Goal: Information Seeking & Learning: Learn about a topic

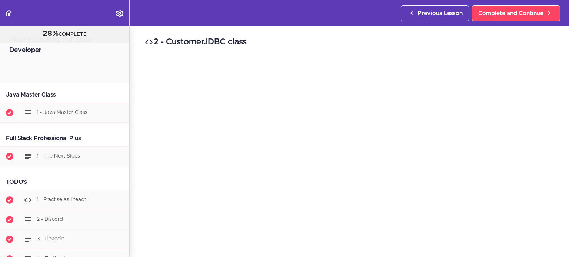
scroll to position [2965, 0]
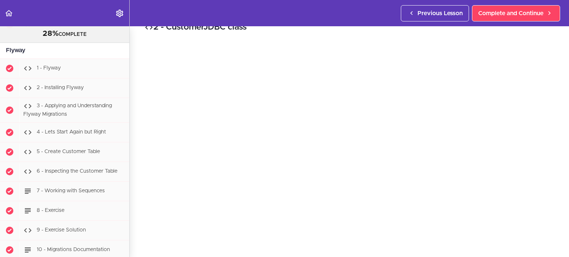
scroll to position [2607, 0]
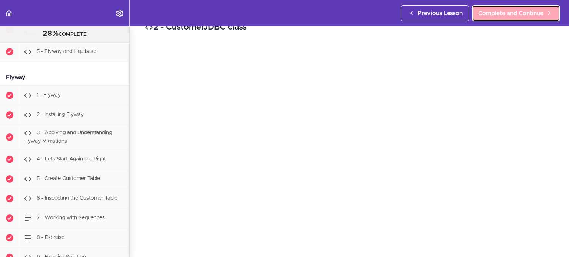
click at [522, 18] on link "Complete and Continue" at bounding box center [516, 13] width 88 height 16
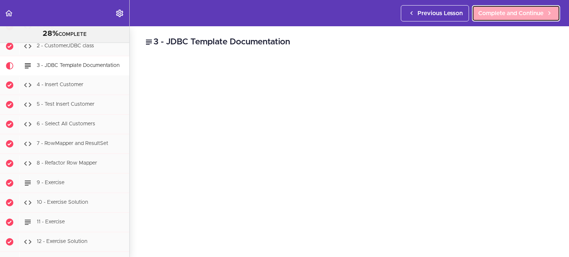
scroll to position [2984, 0]
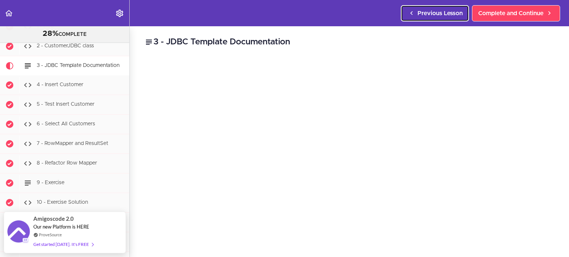
click at [429, 12] on span "Previous Lesson" at bounding box center [439, 13] width 45 height 9
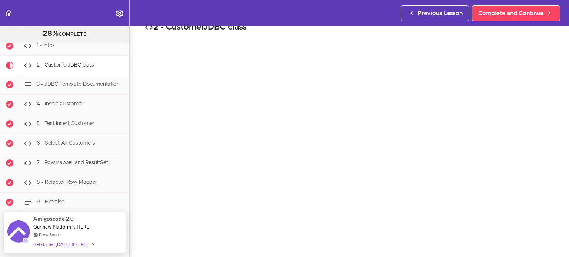
scroll to position [30, 0]
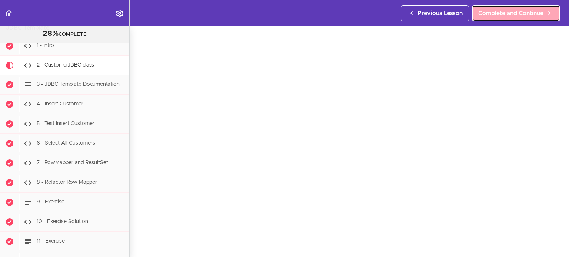
click at [513, 14] on span "Complete and Continue" at bounding box center [510, 13] width 65 height 9
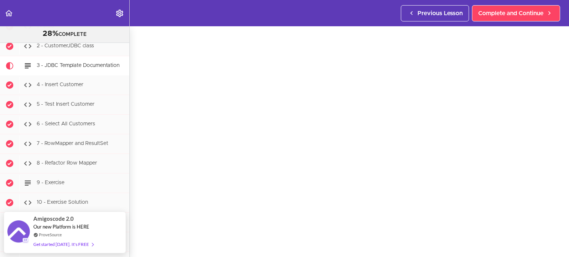
scroll to position [44, 0]
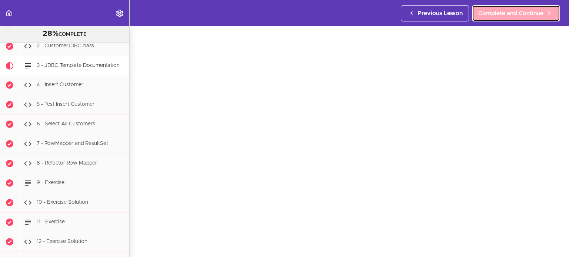
click at [508, 15] on span "Complete and Continue" at bounding box center [510, 13] width 65 height 9
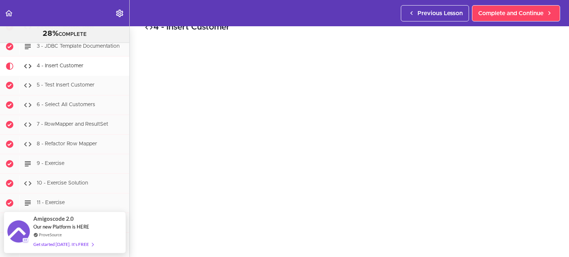
scroll to position [30, 0]
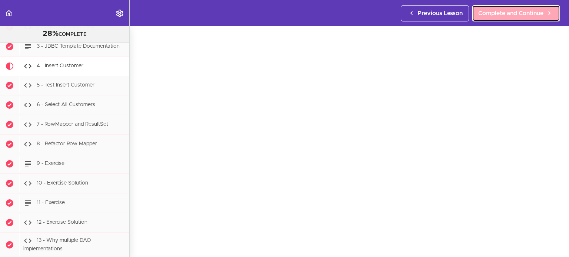
click at [501, 11] on span "Complete and Continue" at bounding box center [510, 13] width 65 height 9
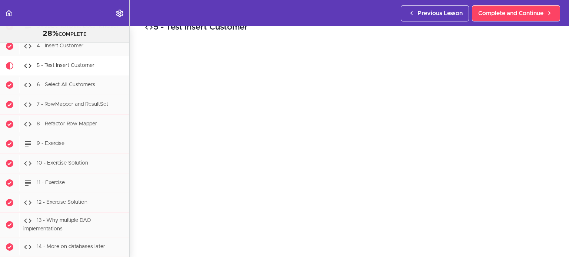
scroll to position [30, 0]
